Goal: Task Accomplishment & Management: Use online tool/utility

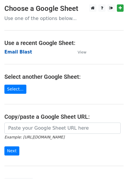
click at [23, 50] on strong "Email Blast" at bounding box center [18, 51] width 28 height 5
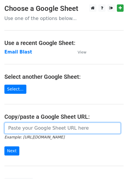
click at [65, 129] on input "url" at bounding box center [62, 127] width 117 height 11
paste input "https://docs.google.com/spreadsheets/d/1swXgSdCLWFog5MdxamzC2HMeaDnvbAeGQKcUJ3j…"
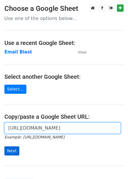
type input "https://docs.google.com/spreadsheets/d/1swXgSdCLWFog5MdxamzC2HMeaDnvbAeGQKcUJ3j…"
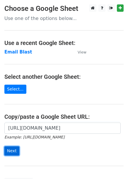
click at [16, 149] on input "Next" at bounding box center [11, 150] width 15 height 9
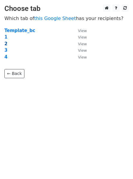
click at [6, 44] on strong "2" at bounding box center [5, 43] width 3 height 5
